Goal: Task Accomplishment & Management: Manage account settings

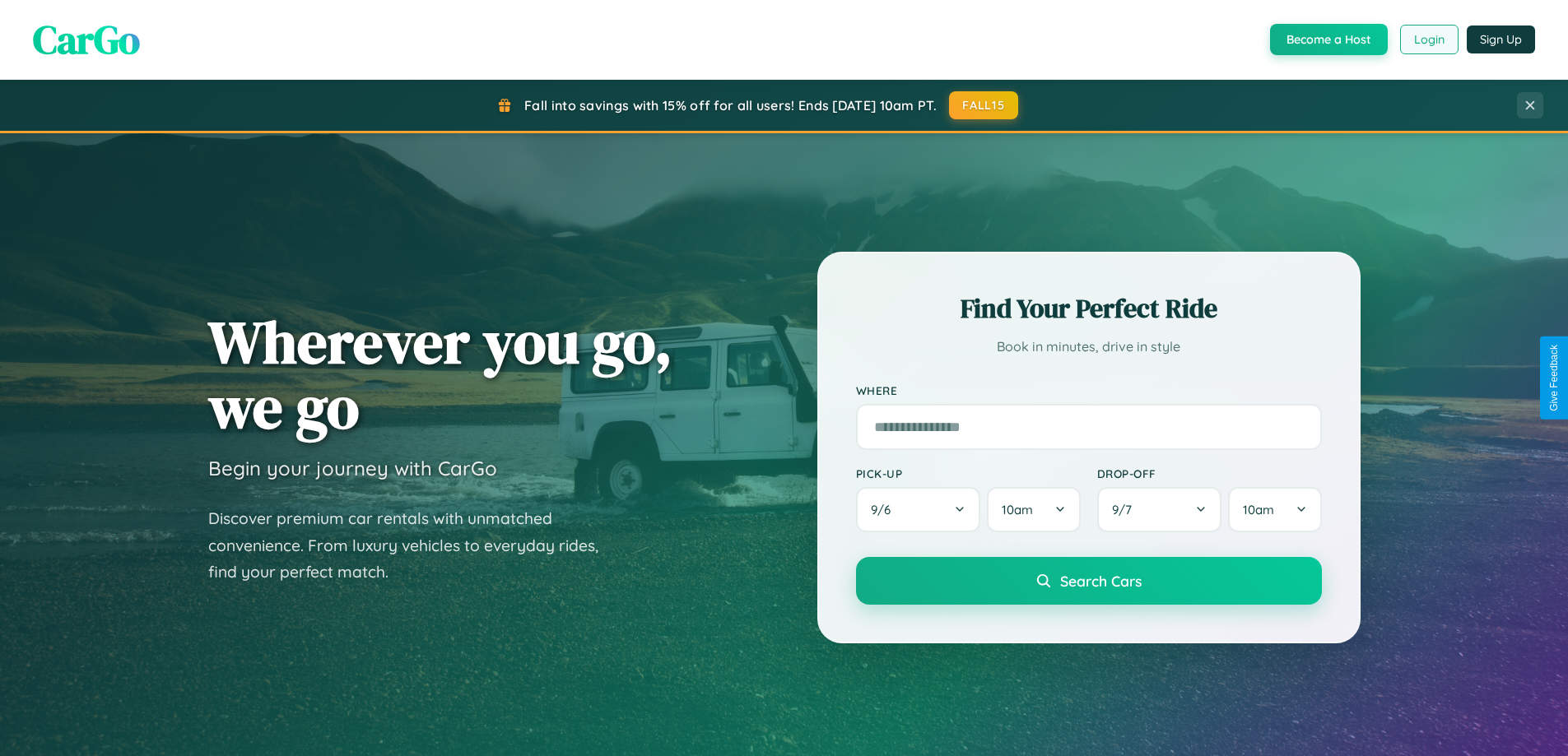
click at [1428, 39] on button "Login" at bounding box center [1429, 39] width 59 height 30
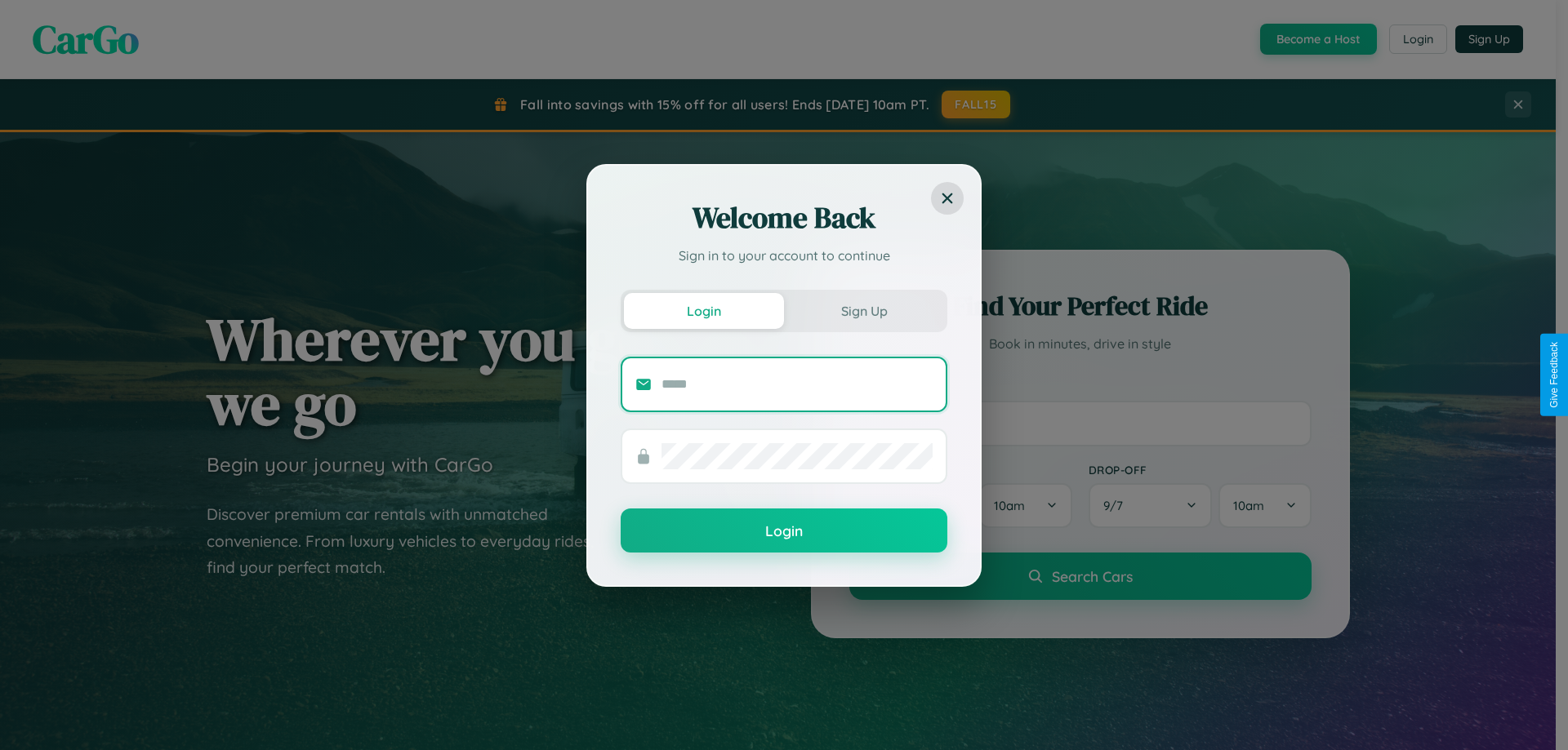
click at [797, 383] on input "text" at bounding box center [797, 384] width 271 height 26
type input "**********"
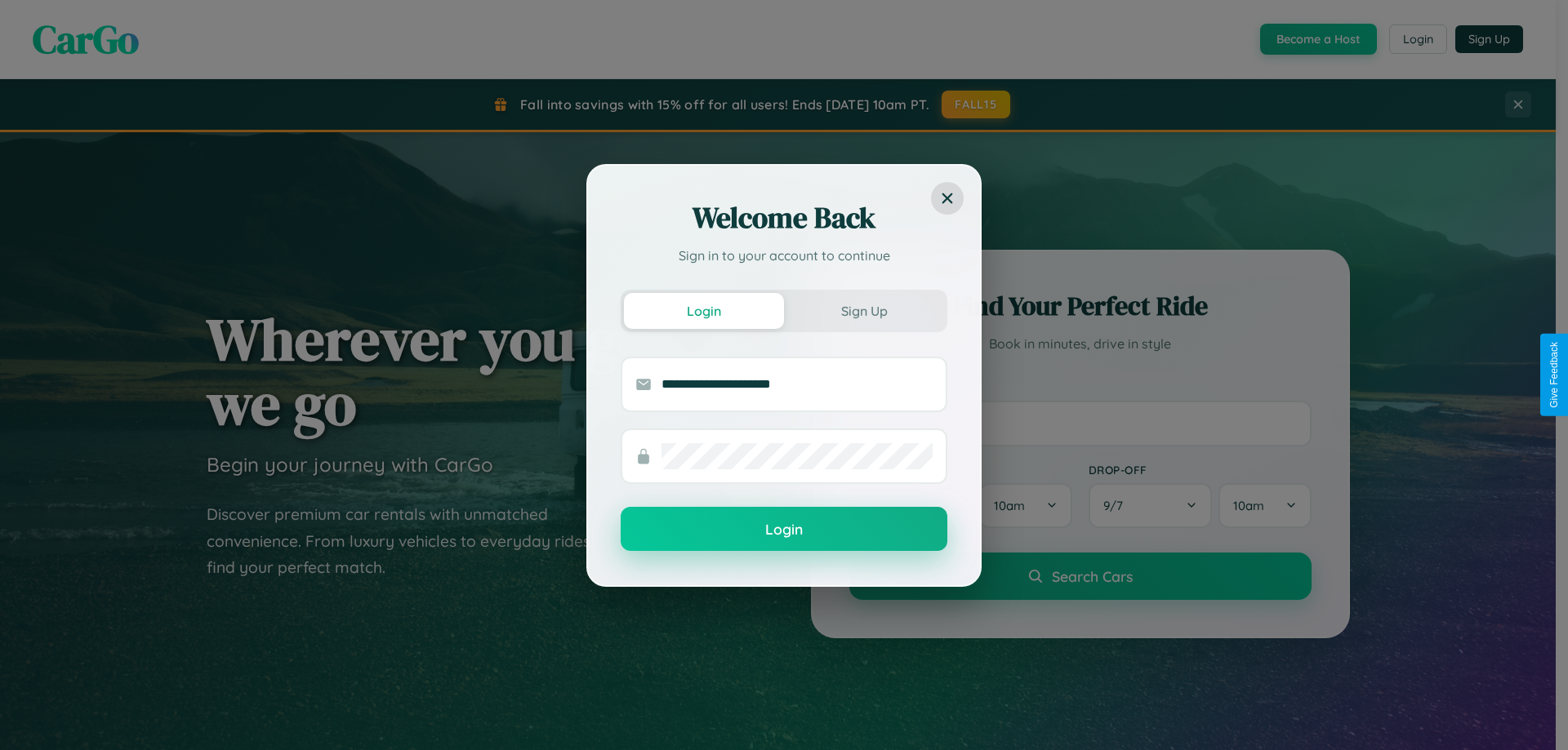
click at [784, 530] on button "Login" at bounding box center [784, 530] width 327 height 44
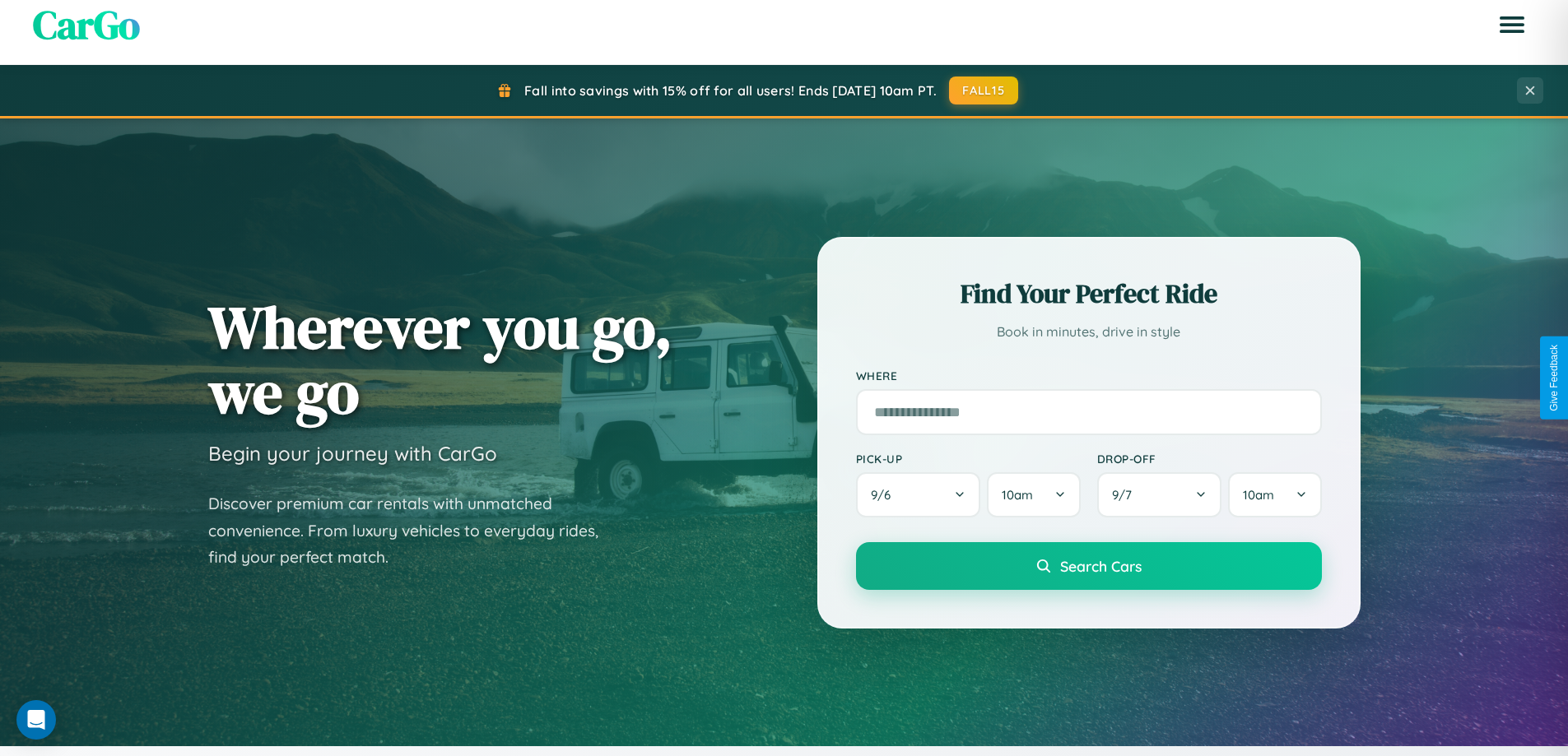
scroll to position [1132, 0]
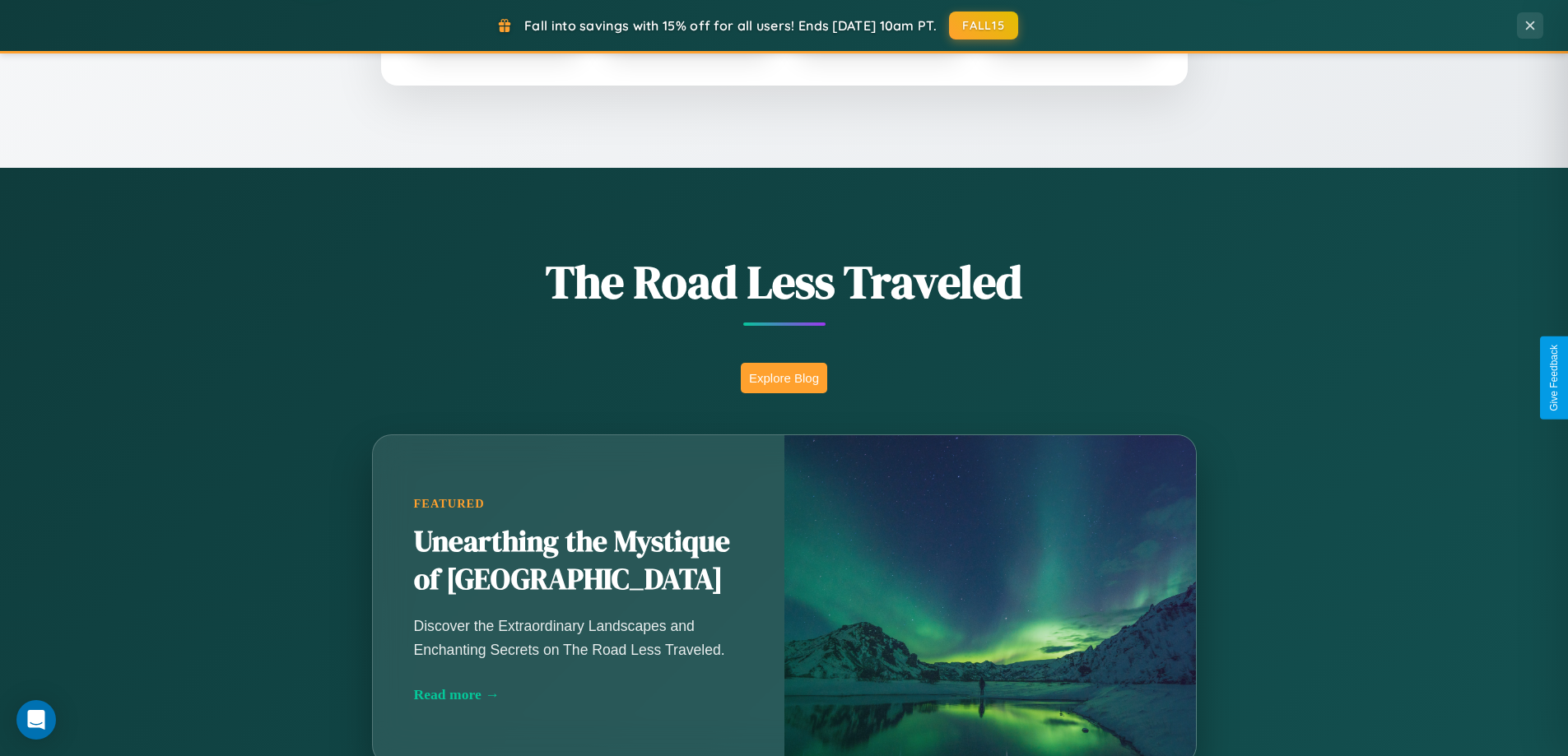
click at [783, 378] on button "Explore Blog" at bounding box center [784, 378] width 87 height 31
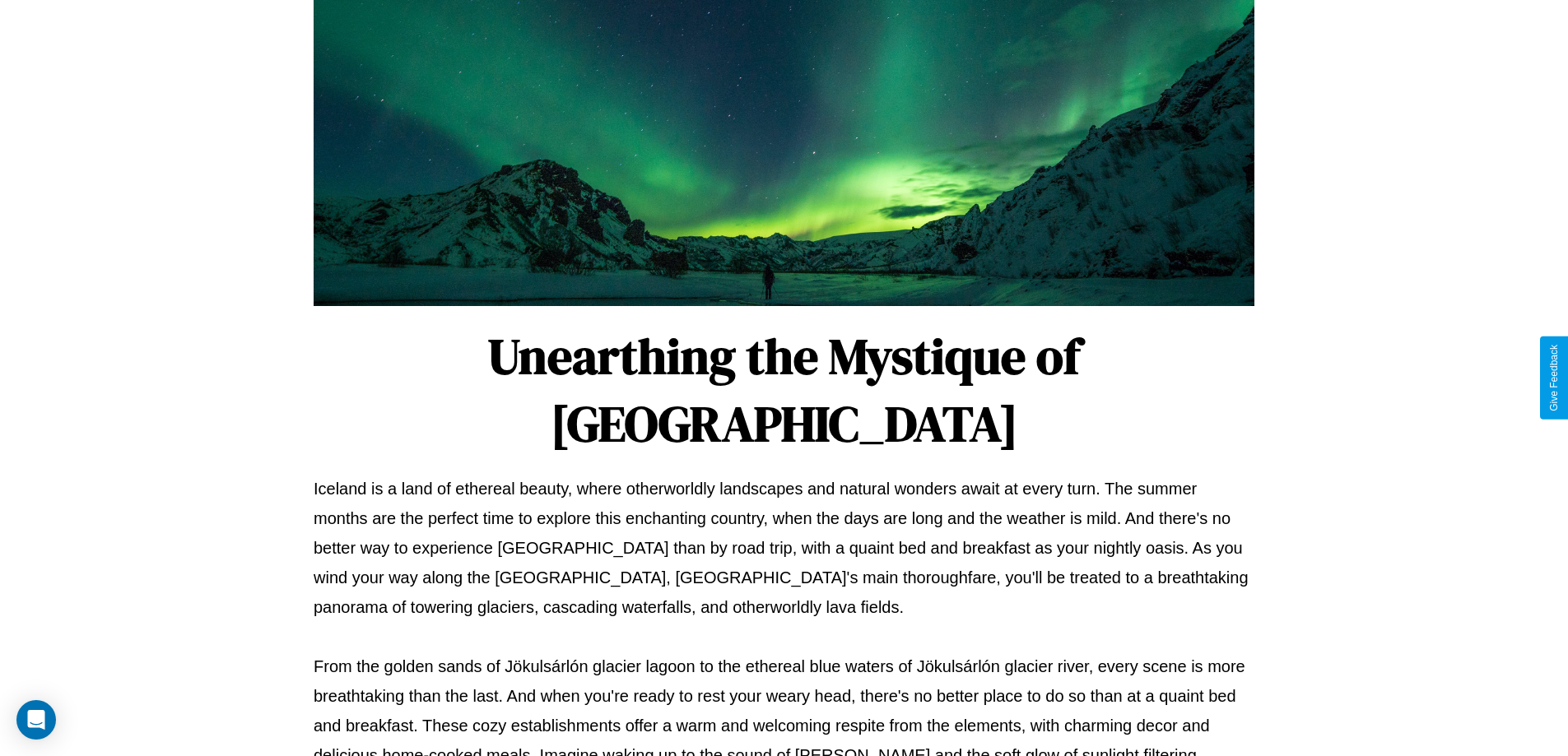
scroll to position [532, 0]
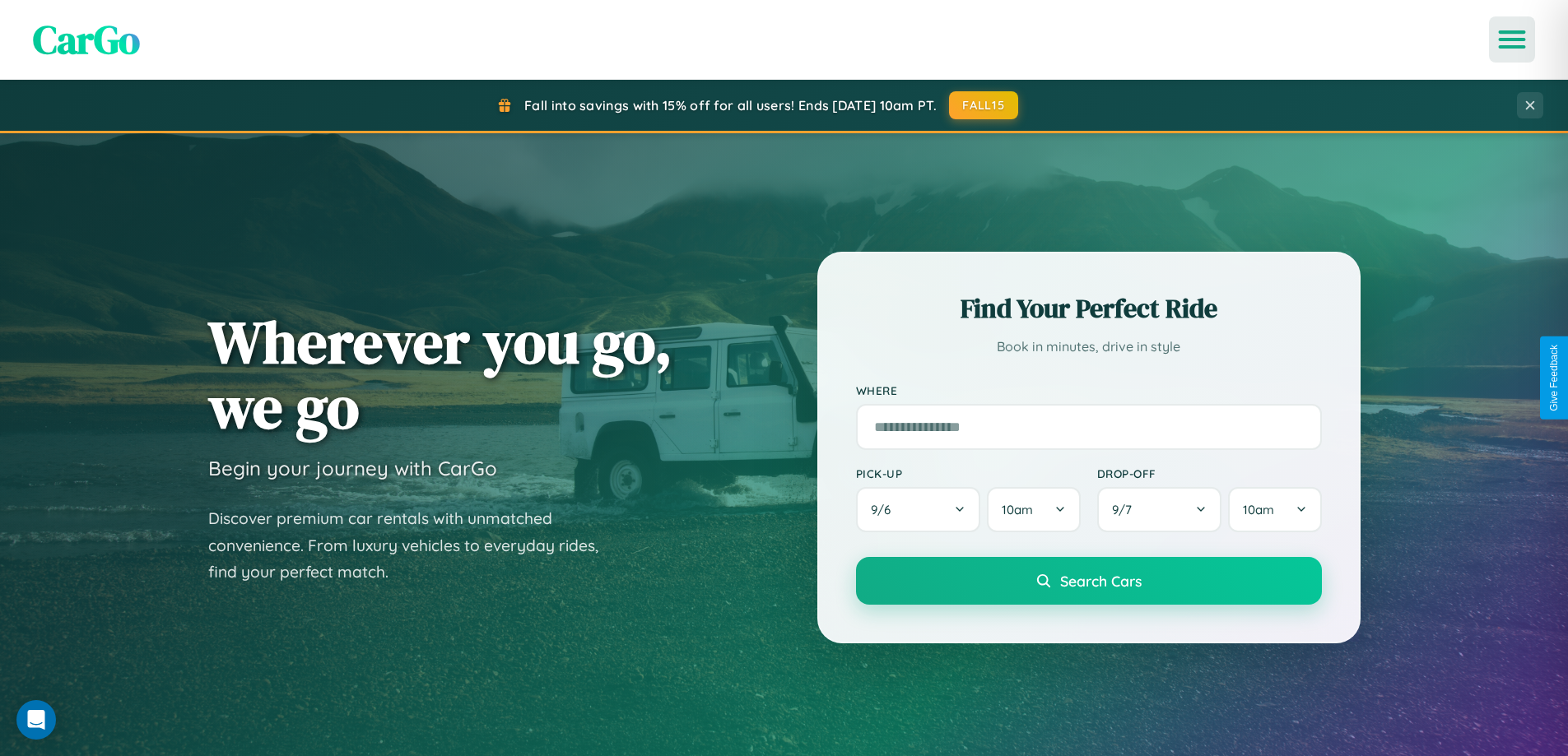
click at [1512, 39] on icon "Open menu" at bounding box center [1512, 39] width 24 height 15
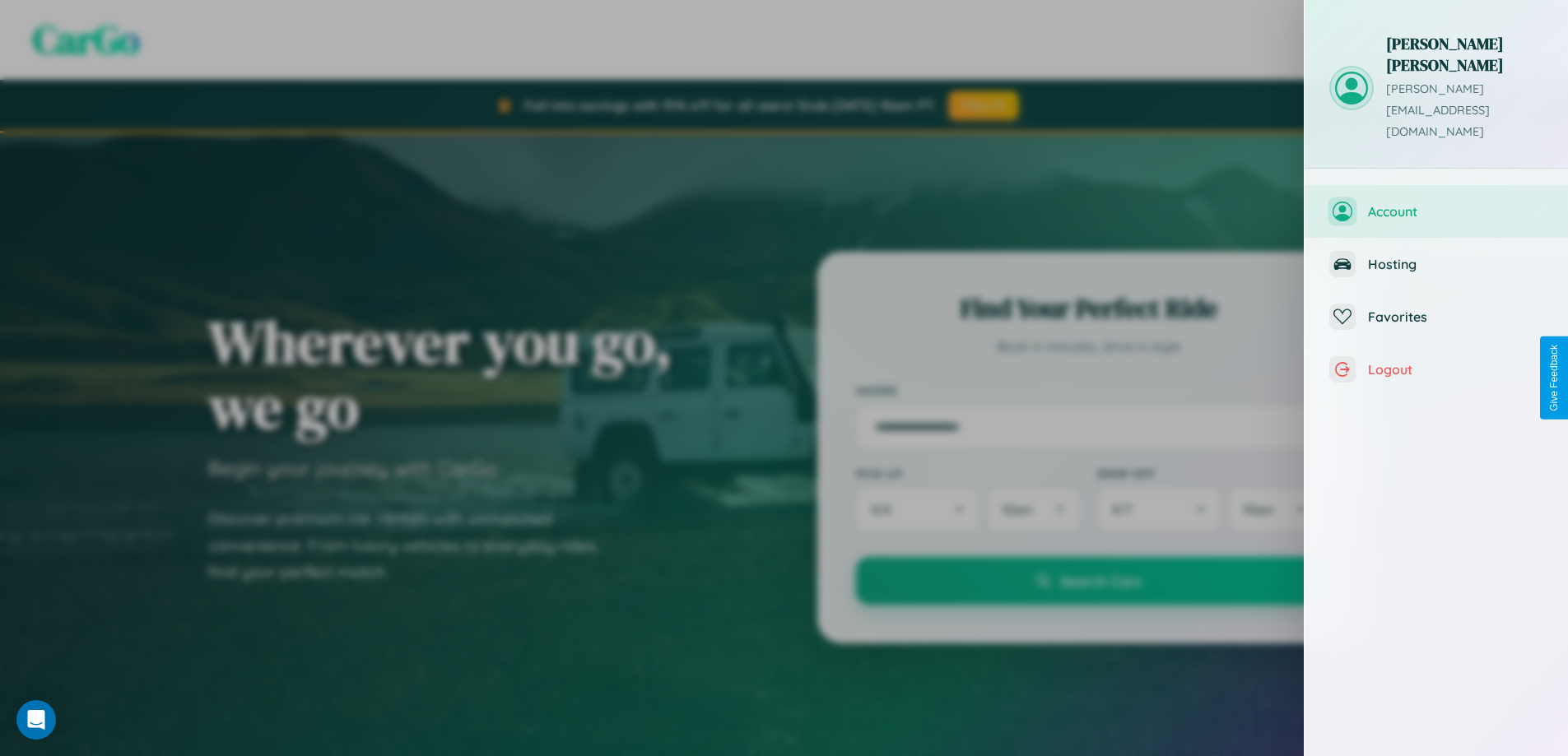
click at [1436, 203] on span "Account" at bounding box center [1455, 212] width 175 height 17
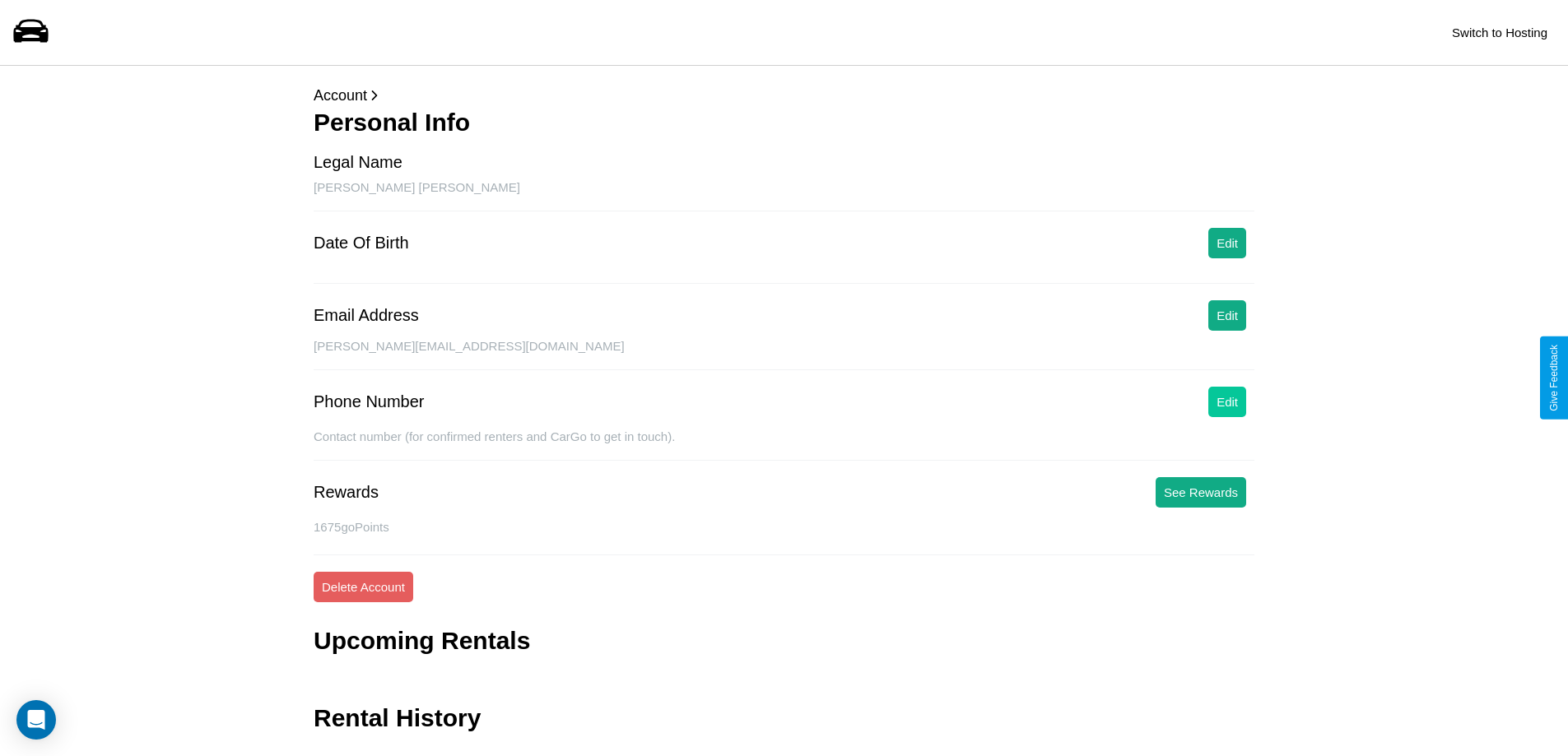
click at [1227, 401] on button "Edit" at bounding box center [1226, 401] width 38 height 31
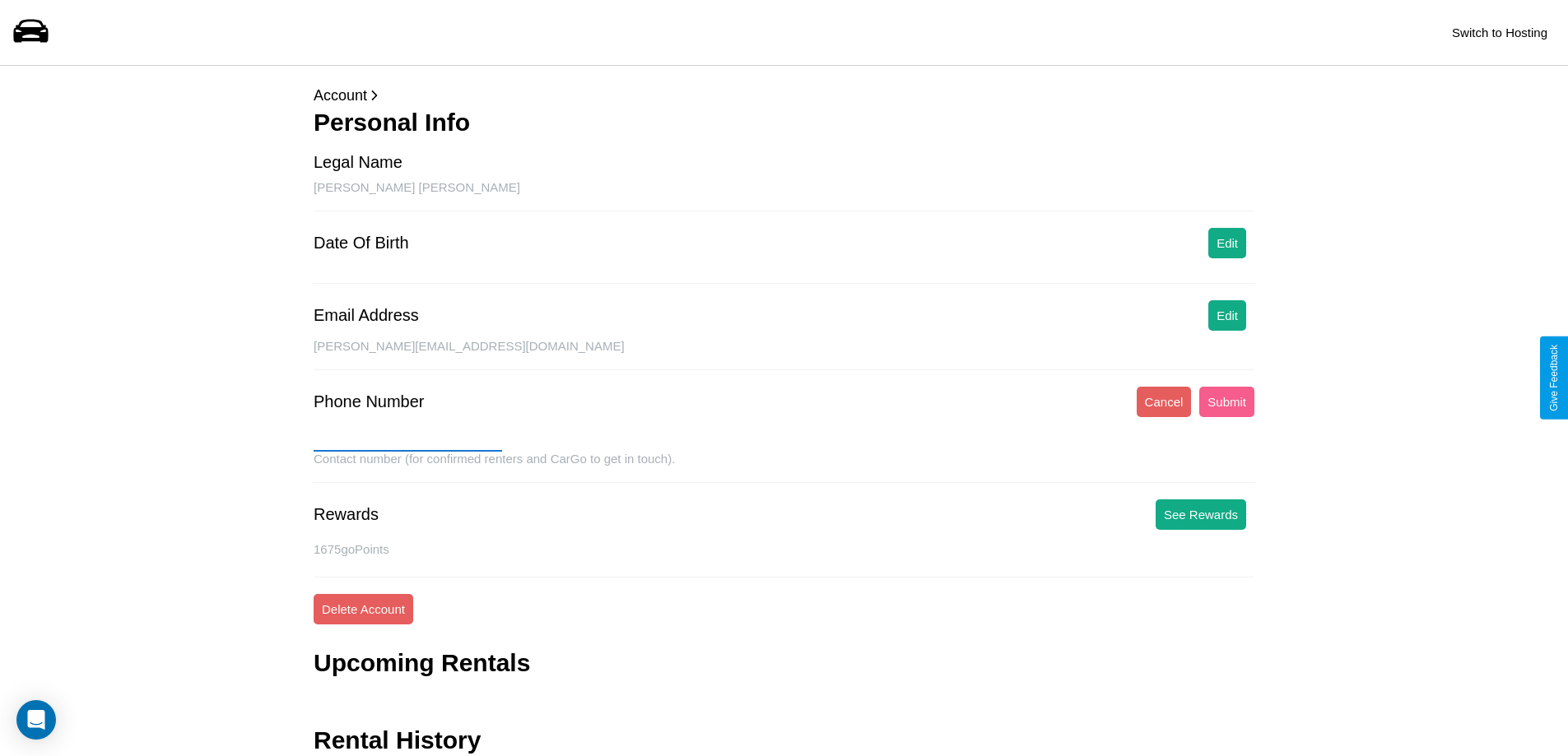
click at [407, 439] on input "text" at bounding box center [408, 439] width 189 height 26
type input "**********"
click at [1226, 401] on button "Submit" at bounding box center [1226, 401] width 55 height 31
